Goal: Navigation & Orientation: Find specific page/section

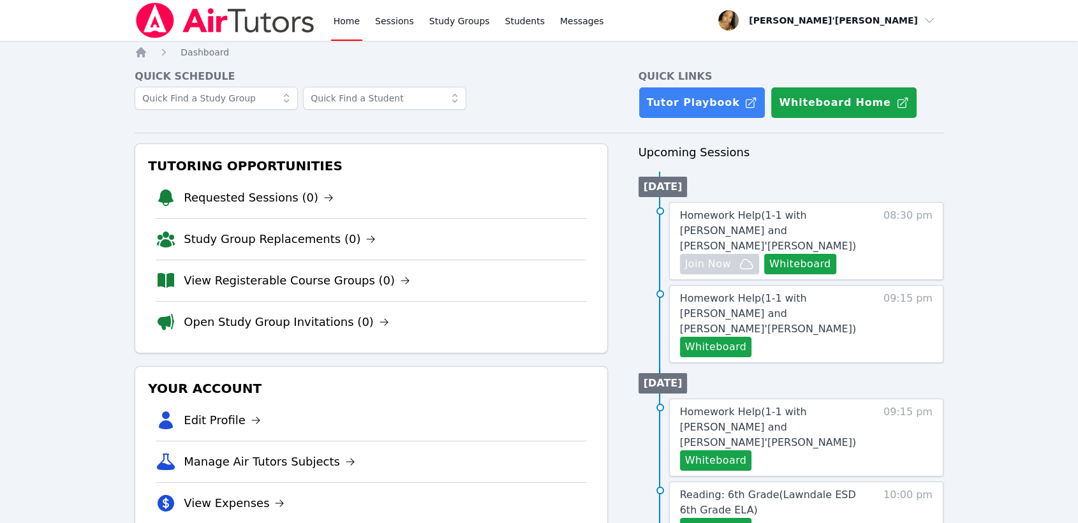
drag, startPoint x: 351, startPoint y: 494, endPoint x: 495, endPoint y: 458, distance: 147.9
click at [495, 458] on li "Manage Air Tutors Subjects" at bounding box center [371, 461] width 431 height 41
click at [307, 313] on link "Open Study Group Invitations (0)" at bounding box center [286, 322] width 205 height 18
click at [221, 286] on link "View Registerable Course Groups (0)" at bounding box center [297, 281] width 226 height 18
